Goal: Find specific page/section: Find specific page/section

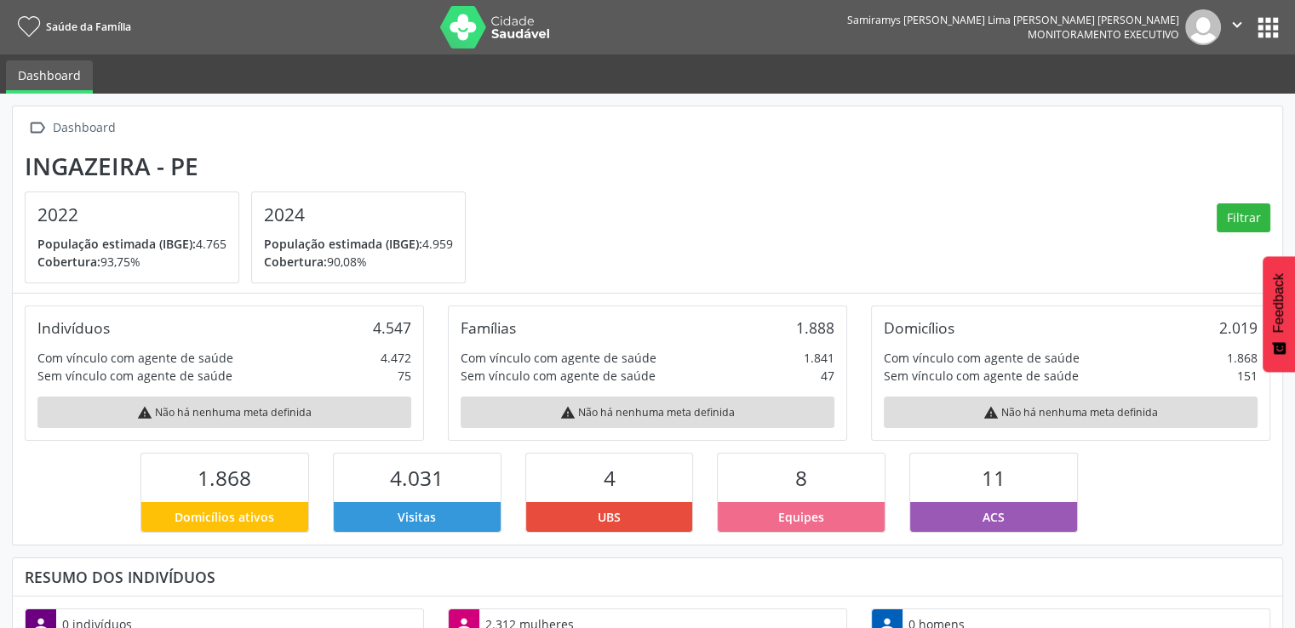
scroll to position [280, 423]
click at [1236, 27] on icon "" at bounding box center [1237, 24] width 19 height 19
click at [1265, 29] on button "apps" at bounding box center [1268, 28] width 30 height 30
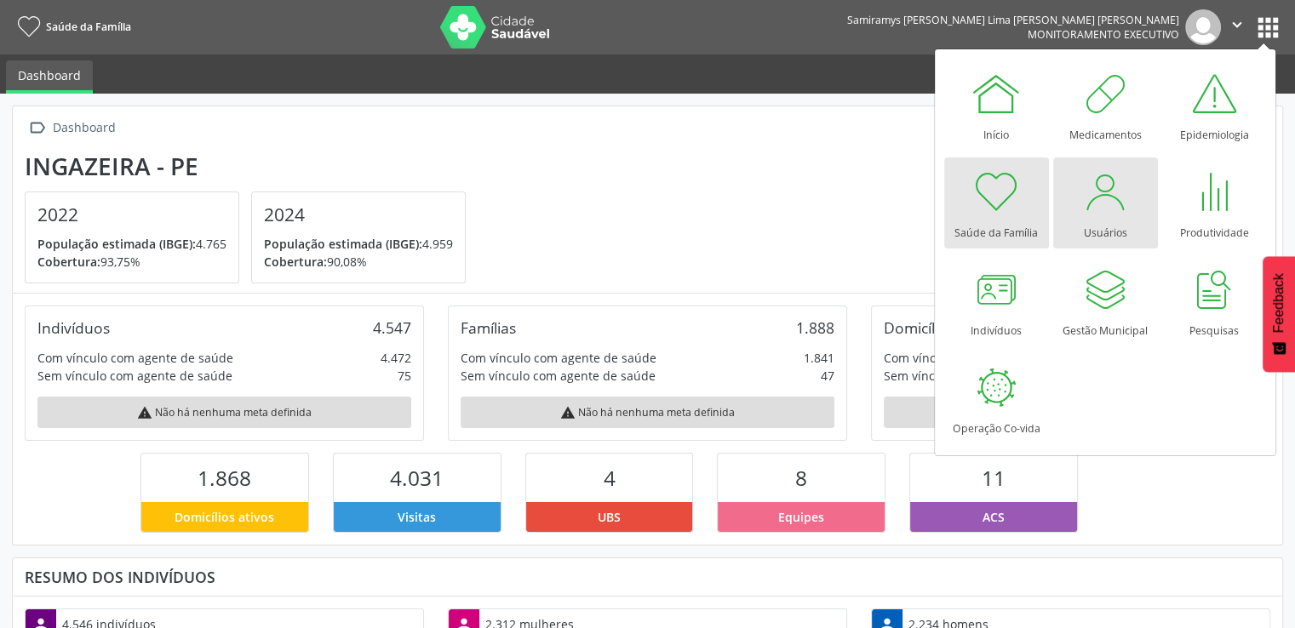
click at [1109, 205] on div at bounding box center [1105, 191] width 51 height 51
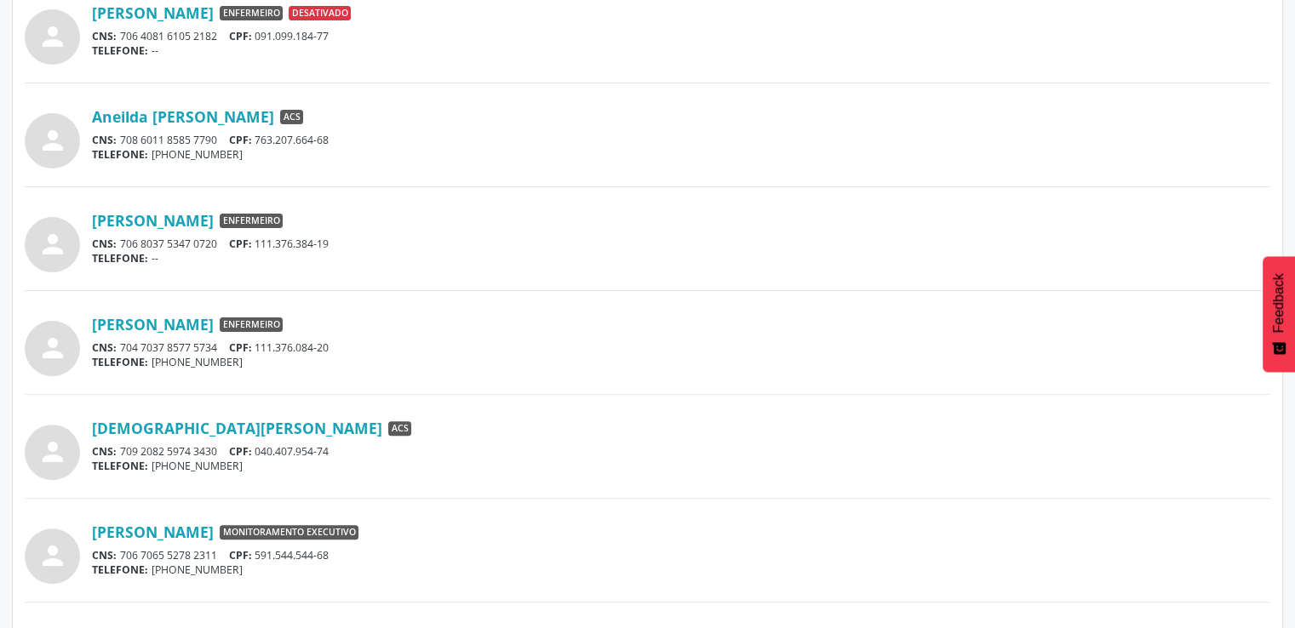
scroll to position [511, 0]
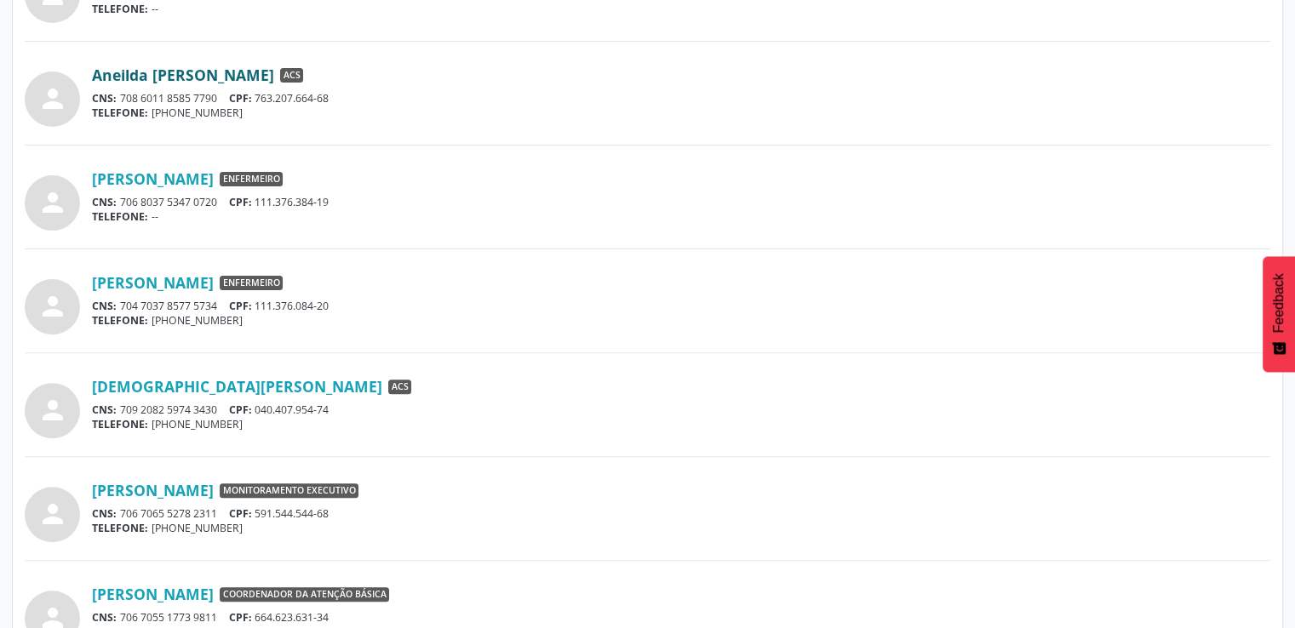
click at [186, 75] on link "Aneilda [PERSON_NAME]" at bounding box center [183, 75] width 182 height 19
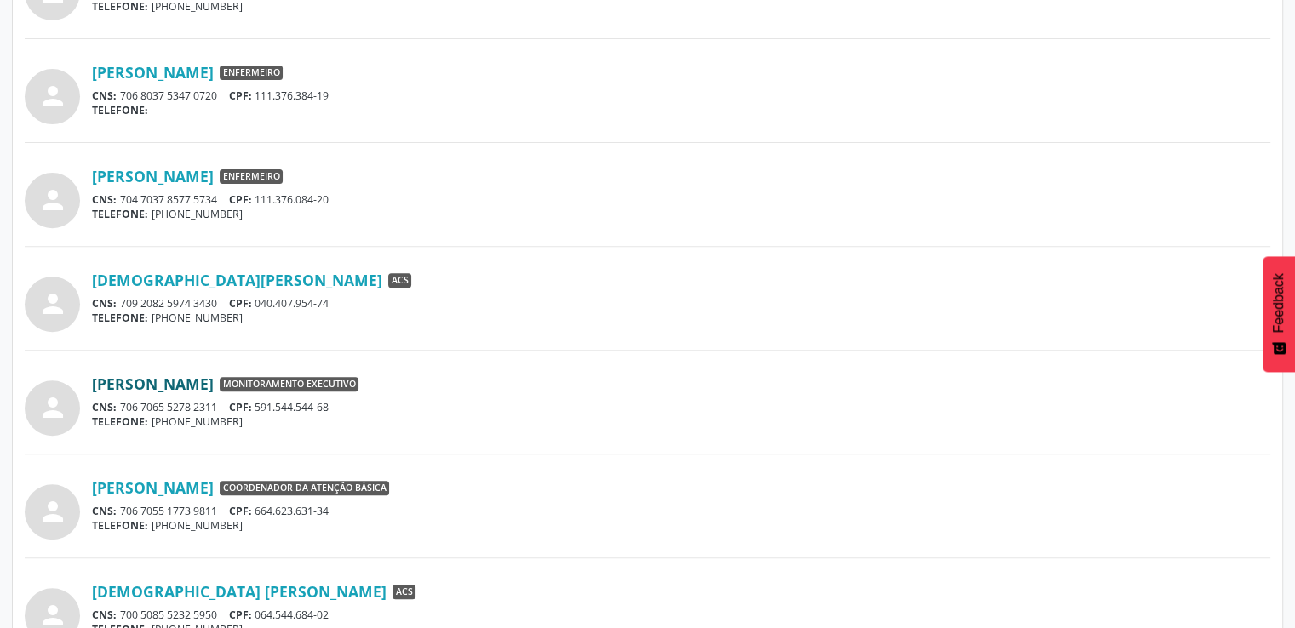
scroll to position [681, 0]
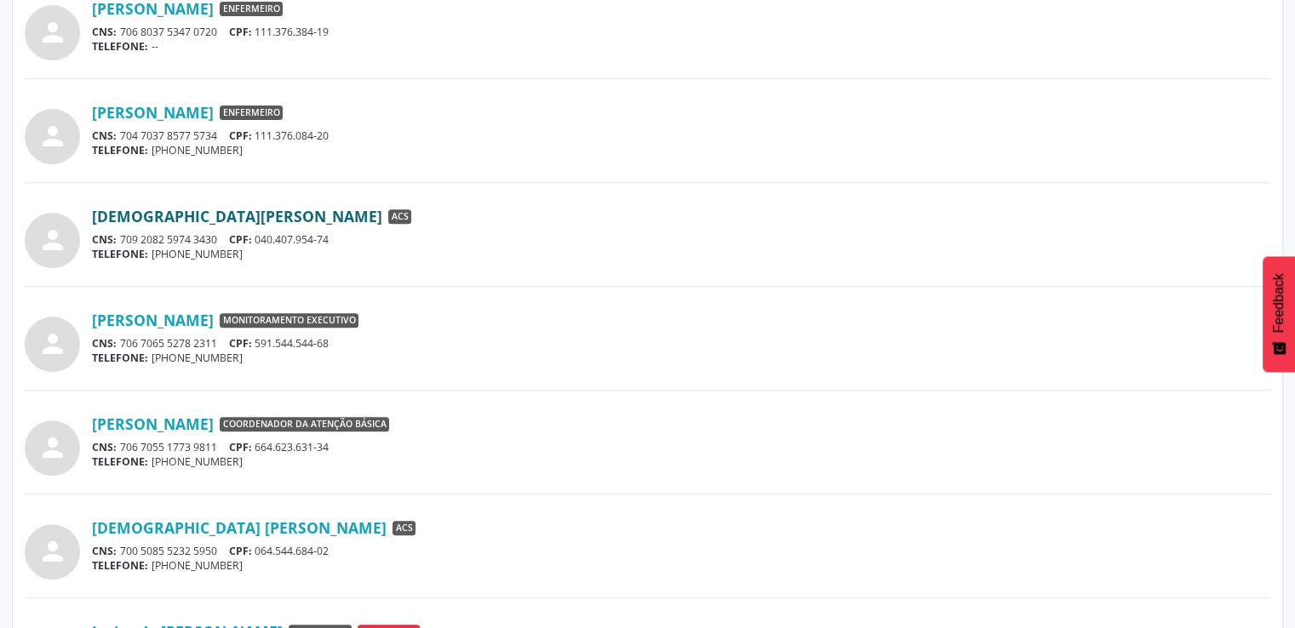
click at [218, 214] on link "Cristiane Bezerra Lopes" at bounding box center [237, 216] width 290 height 19
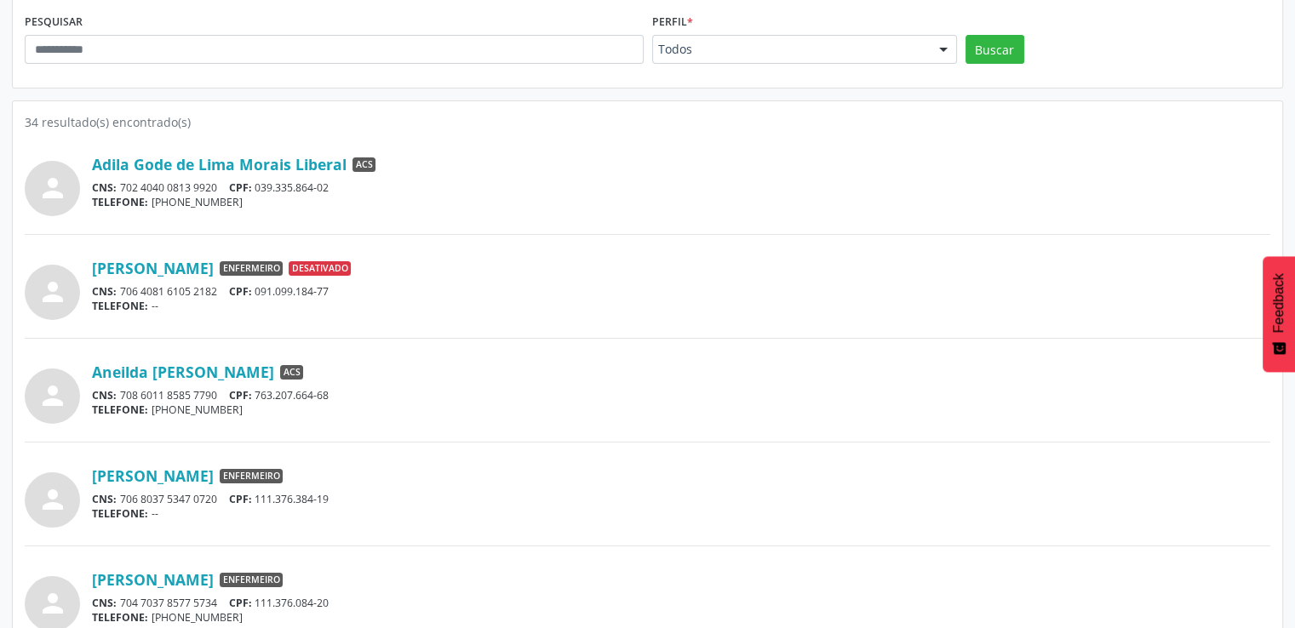
scroll to position [255, 0]
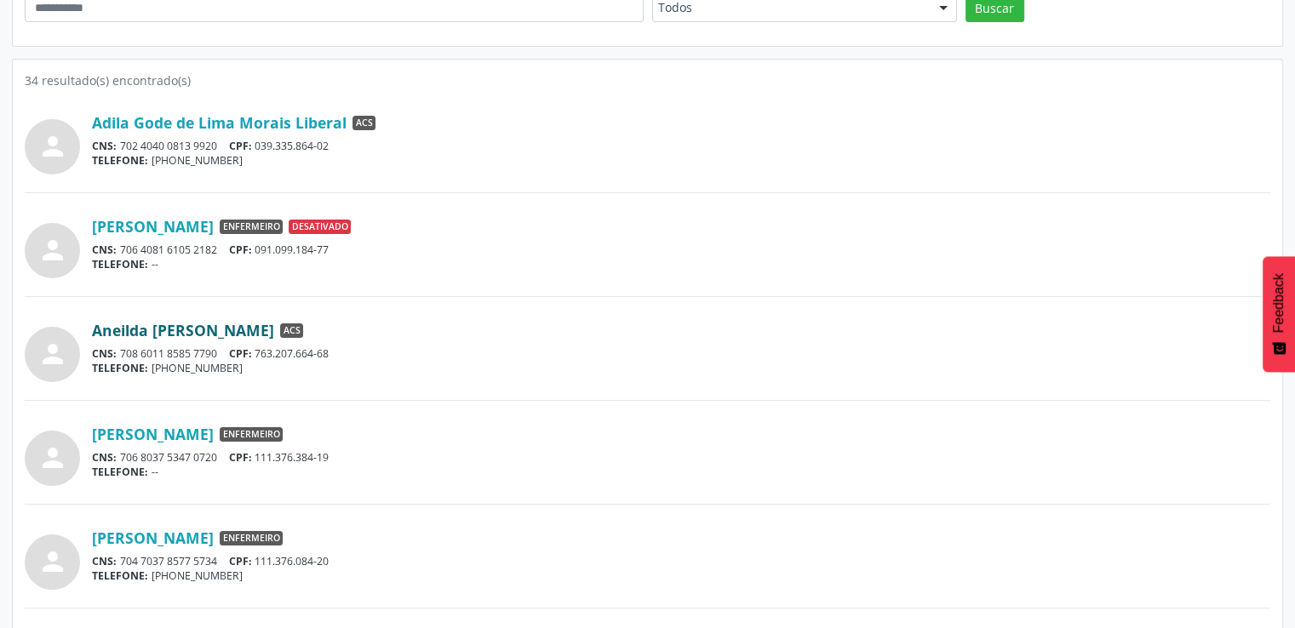
click at [183, 329] on link "Aneilda Veras Paulino" at bounding box center [183, 330] width 182 height 19
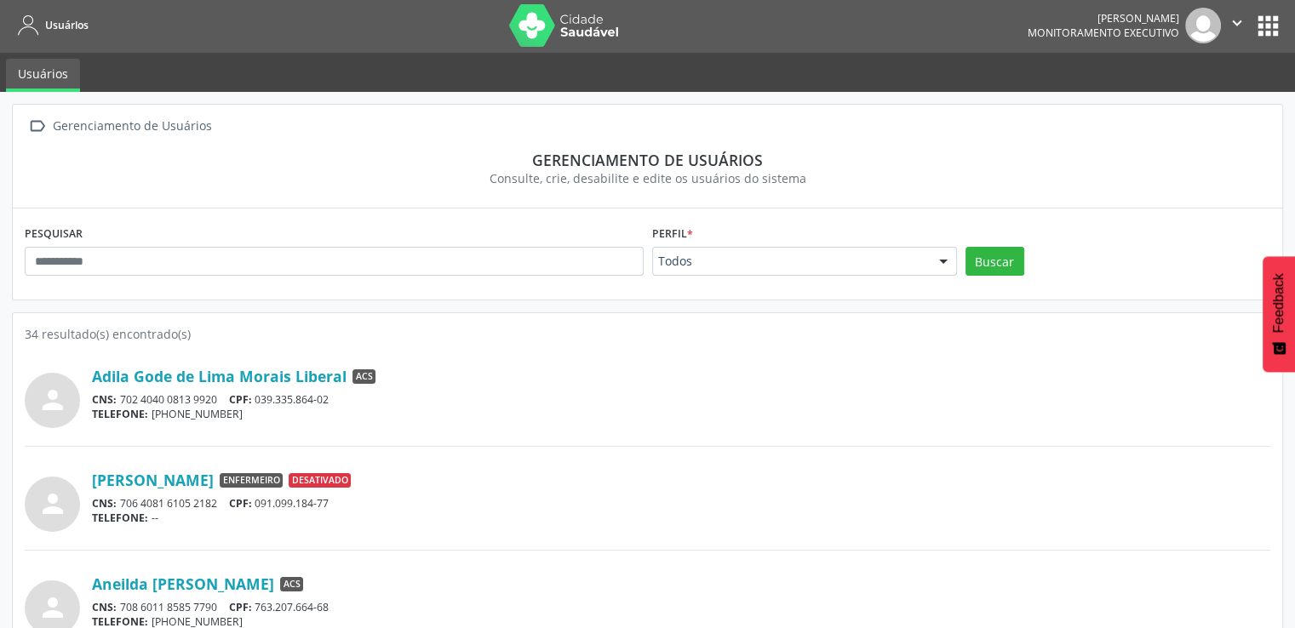
scroll to position [0, 0]
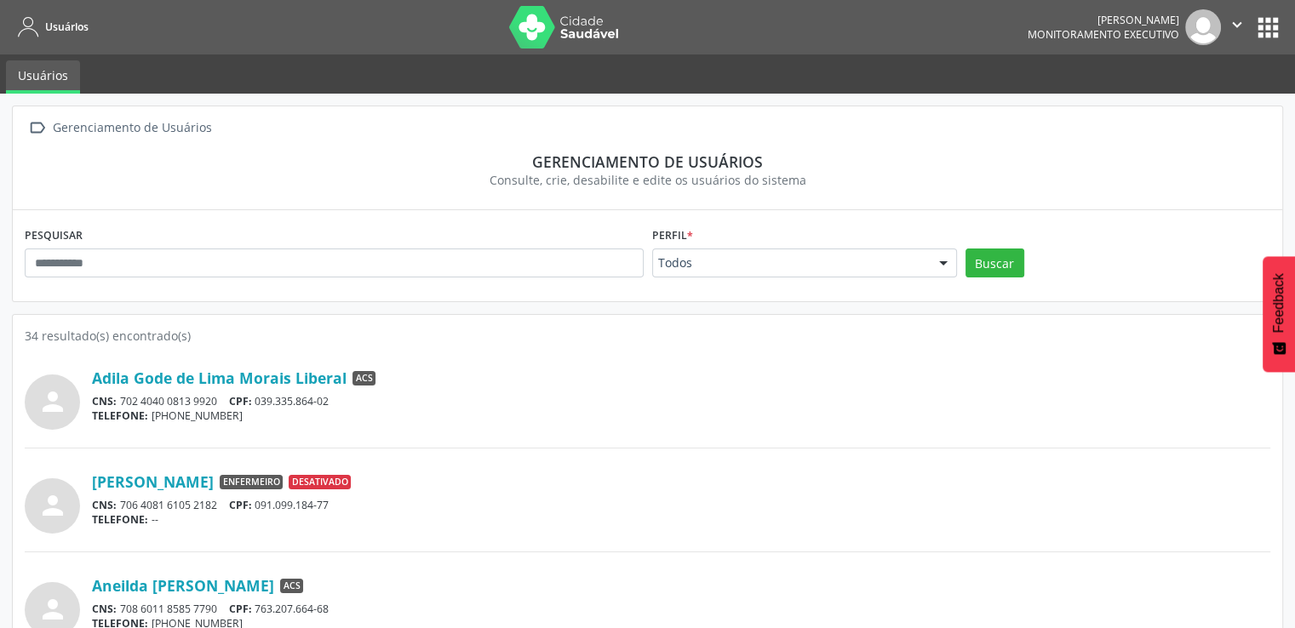
click at [1264, 22] on button "apps" at bounding box center [1268, 28] width 30 height 30
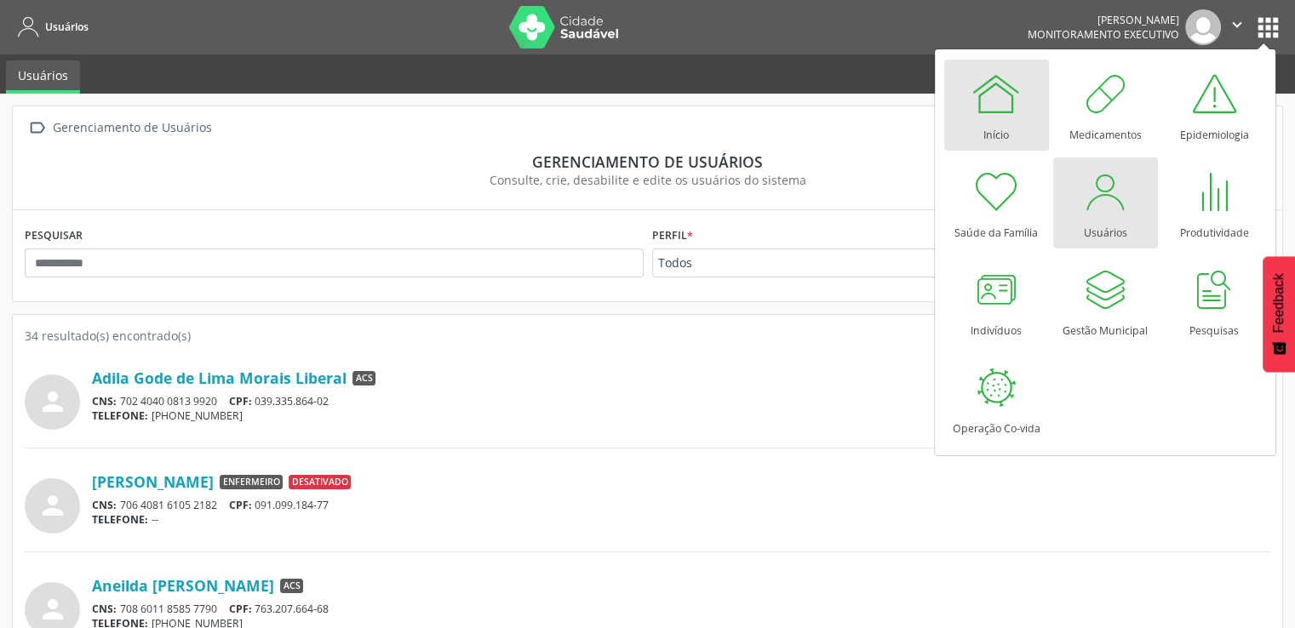
click at [992, 112] on div at bounding box center [996, 93] width 51 height 51
